Goal: Task Accomplishment & Management: Manage account settings

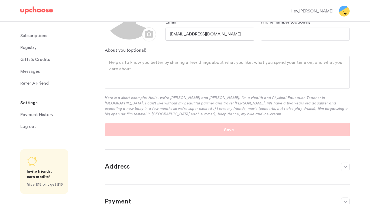
scroll to position [139, 0]
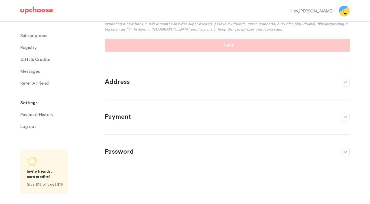
click at [340, 82] on header "Address ﻿" at bounding box center [227, 82] width 245 height 9
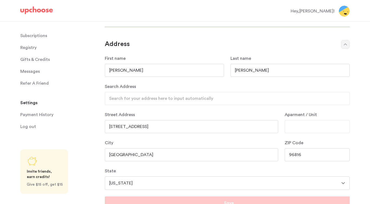
scroll to position [25, 0]
click at [300, 131] on input "Aparment / Unit" at bounding box center [317, 126] width 65 height 13
type input "621"
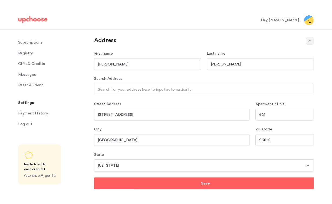
scroll to position [38, 0]
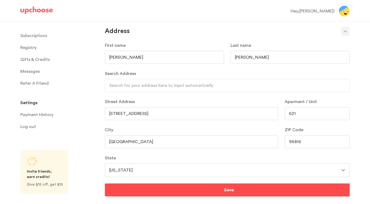
click at [160, 192] on button "Save" at bounding box center [229, 190] width 248 height 13
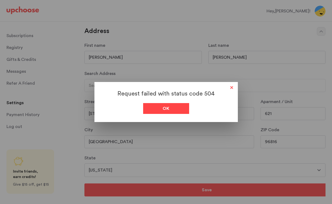
click at [176, 107] on div "Ok" at bounding box center [166, 108] width 46 height 11
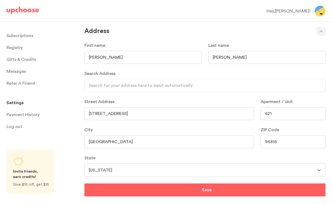
scroll to position [0, 0]
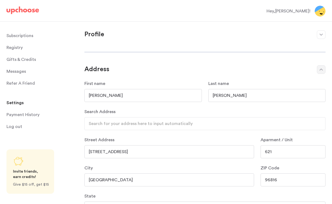
click at [12, 72] on span "Messages" at bounding box center [15, 71] width 19 height 11
